Goal: Information Seeking & Learning: Learn about a topic

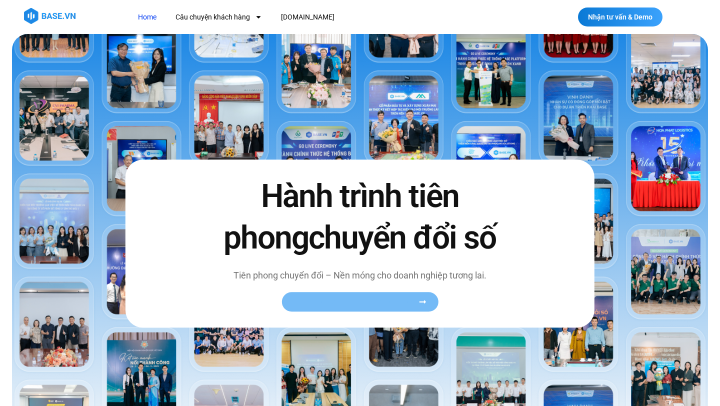
click at [367, 305] on span "Xem toàn bộ câu chuyện khách hàng" at bounding box center [355, 302] width 123 height 8
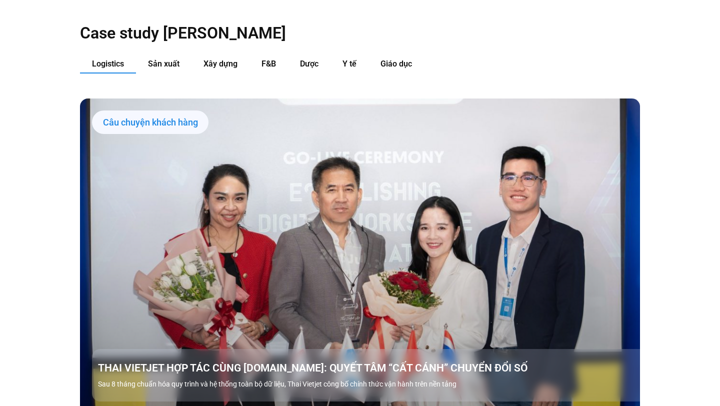
scroll to position [1066, 0]
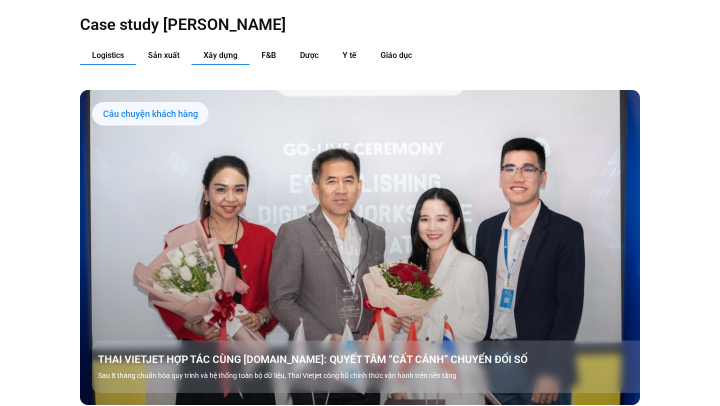
click at [217, 51] on span "Xây dựng" at bounding box center [221, 56] width 34 height 10
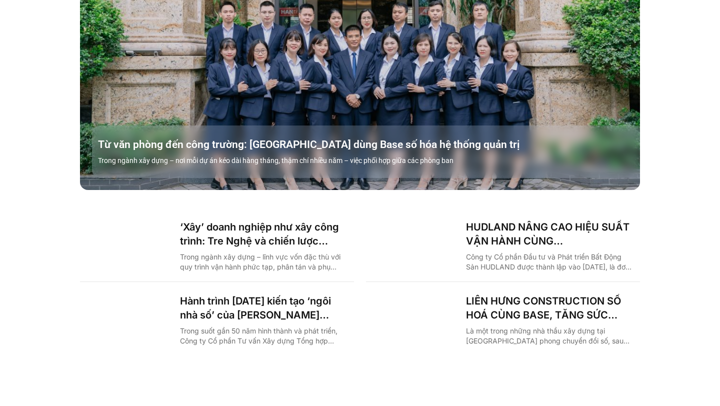
scroll to position [1289, 0]
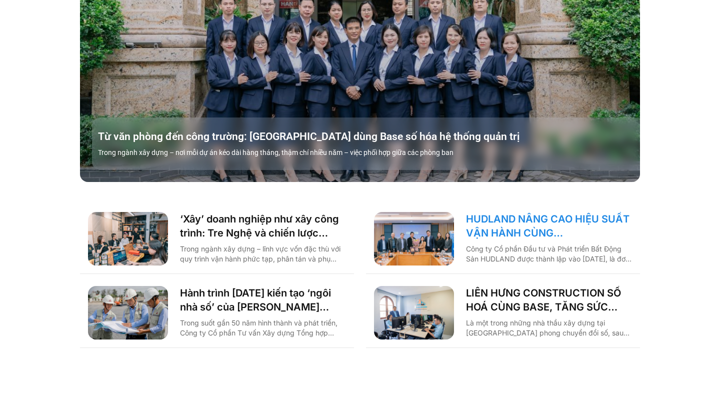
click at [509, 212] on link "HUDLAND NÂNG CAO HIỆU SUẤT VẬN HÀNH CÙNG BASE.VN" at bounding box center [549, 226] width 166 height 28
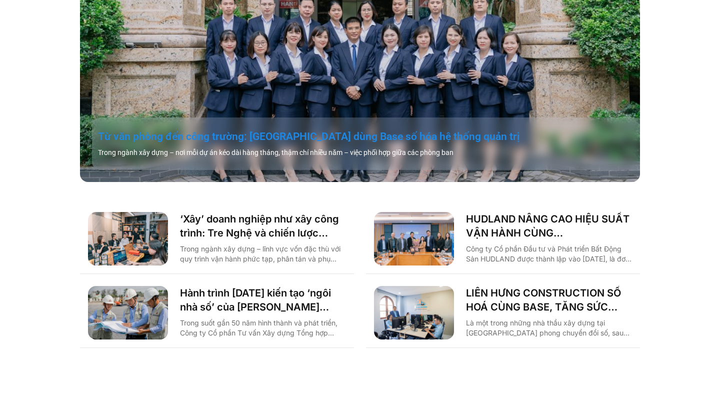
click at [245, 130] on link "Từ văn phòng đến công trường: [GEOGRAPHIC_DATA] dùng Base số hóa hệ thống quản …" at bounding box center [372, 137] width 548 height 14
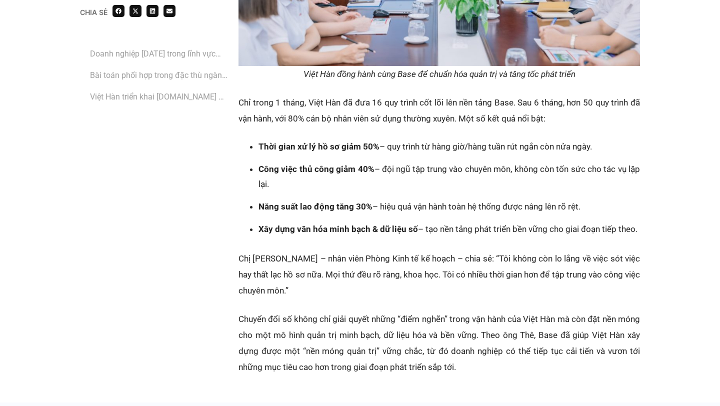
scroll to position [2340, 0]
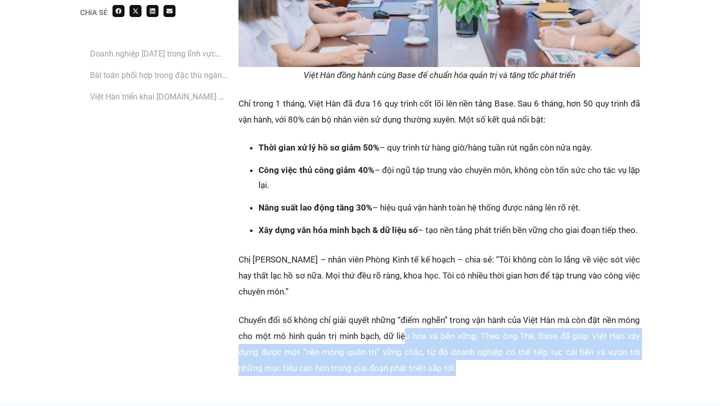
drag, startPoint x: 423, startPoint y: 280, endPoint x: 508, endPoint y: 308, distance: 89.0
click at [508, 312] on p "Chuyển đổi số không chỉ giải quyết những “điểm nghẽn” trong vận hành của Việt H…" at bounding box center [440, 344] width 402 height 64
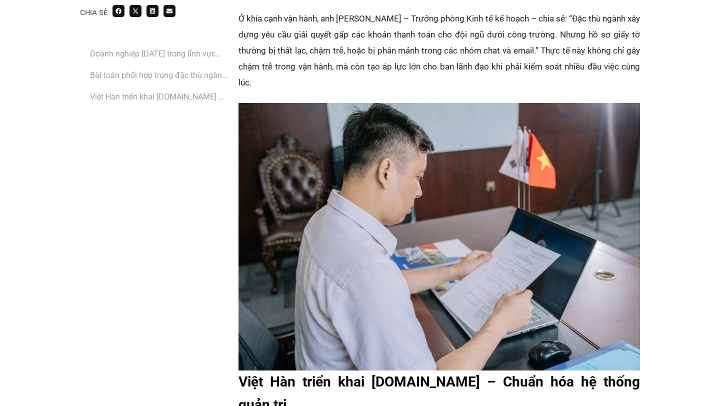
scroll to position [1635, 0]
